Goal: Find contact information: Find contact information

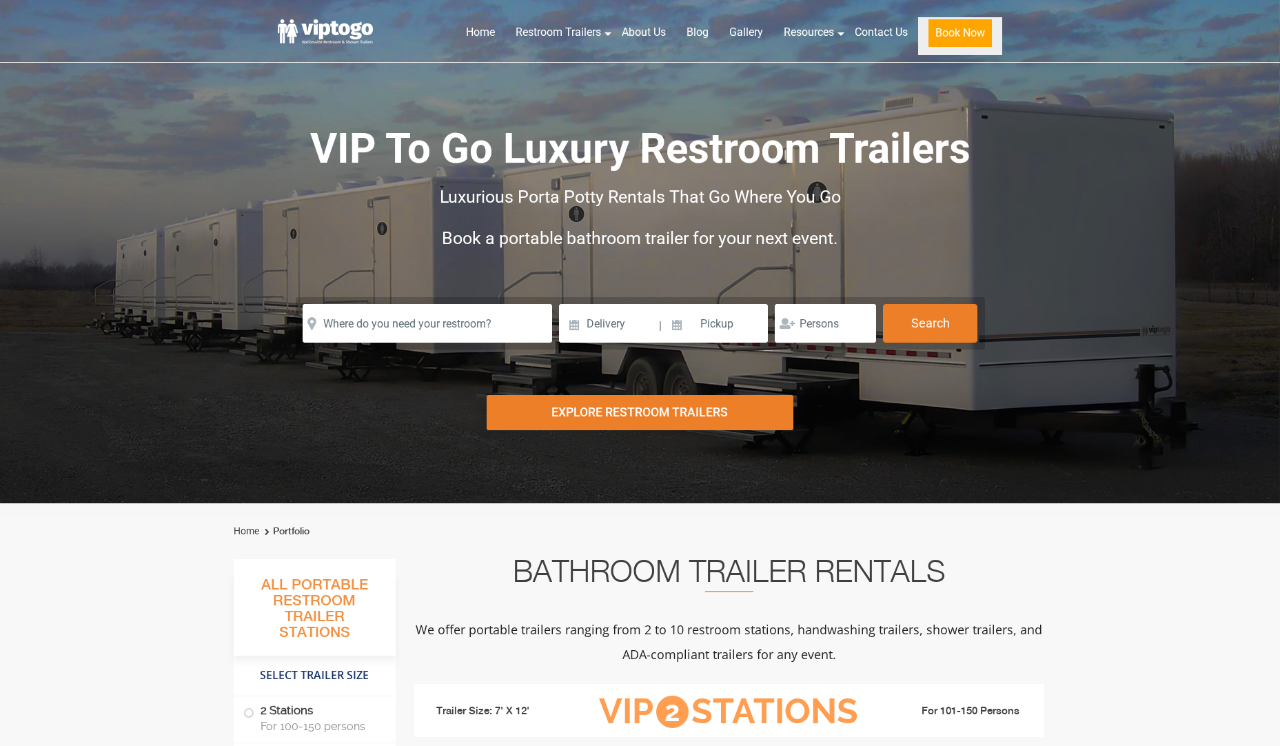
click at [952, 30] on button "Book Now" at bounding box center [959, 33] width 63 height 28
click at [864, 38] on link "Contact Us" at bounding box center [881, 32] width 74 height 30
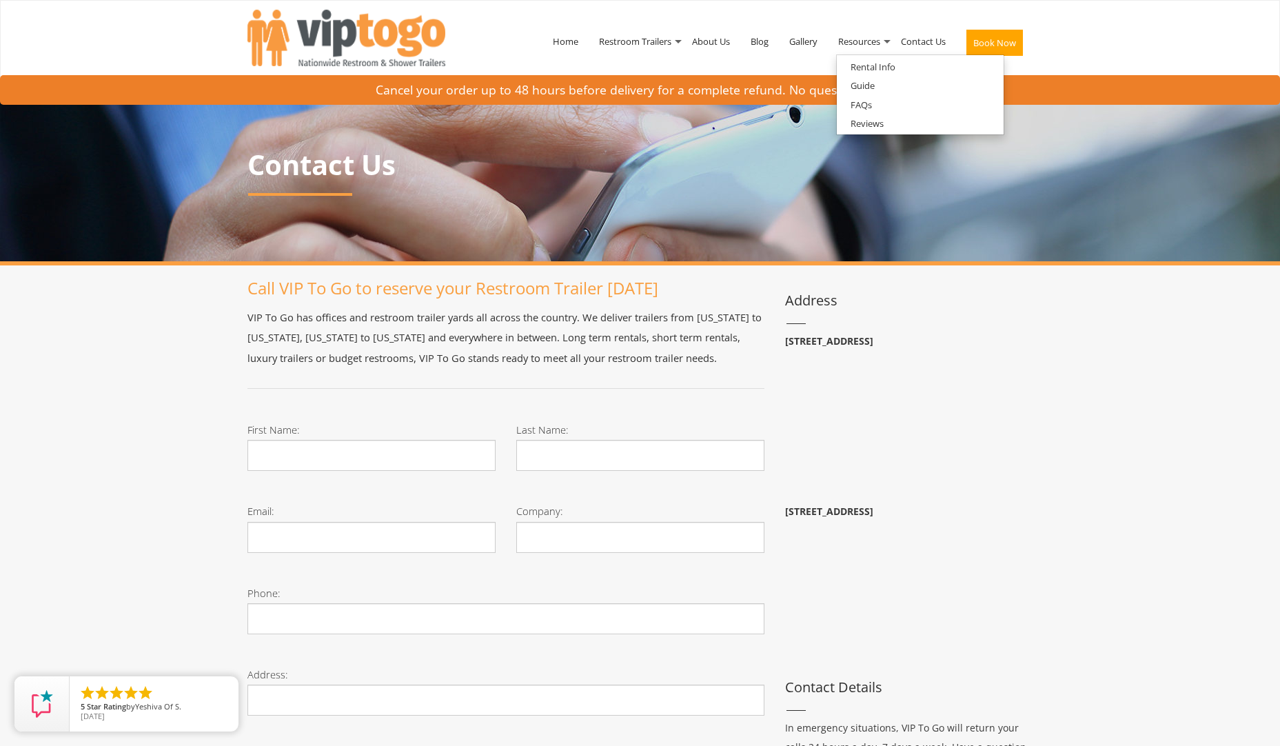
click at [1088, 373] on div "Toggle navigation VIPTOGO Home Restroom Trailers Restroom Trailers by Type All …" at bounding box center [640, 744] width 1280 height 1488
